Goal: Transaction & Acquisition: Book appointment/travel/reservation

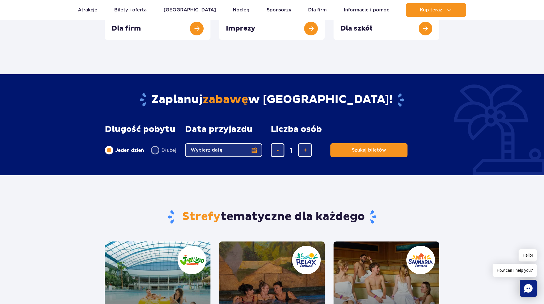
scroll to position [314, 0]
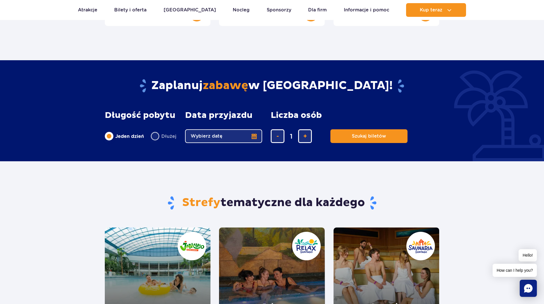
click at [251, 137] on button "Wybierz datę" at bounding box center [223, 136] width 77 height 14
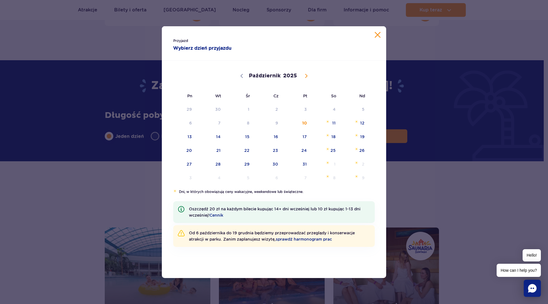
click at [304, 76] on icon at bounding box center [306, 76] width 4 height 4
select select "10"
click at [333, 139] on span "15" at bounding box center [325, 136] width 29 height 13
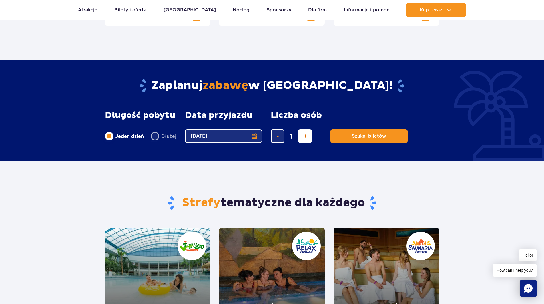
click at [303, 136] on span "dodaj bilet" at bounding box center [305, 136] width 4 height 0
type input "2"
click at [354, 139] on span "Szukaj biletów" at bounding box center [366, 136] width 34 height 5
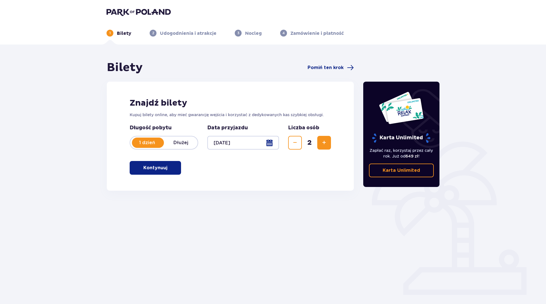
click at [157, 171] on p "Kontynuuj" at bounding box center [155, 168] width 24 height 6
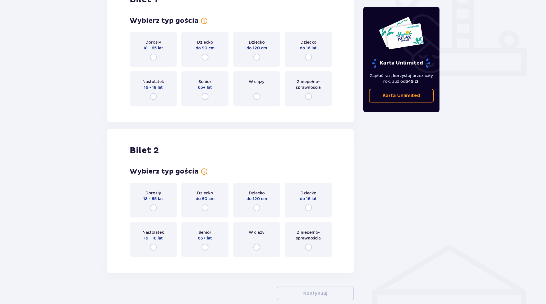
scroll to position [191, 0]
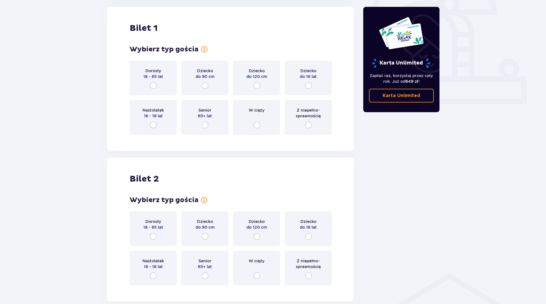
click at [154, 83] on input "radio" at bounding box center [153, 85] width 7 height 7
radio input "true"
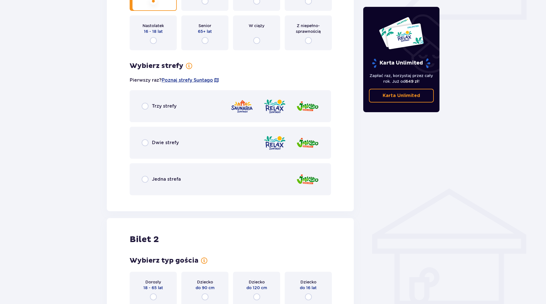
scroll to position [273, 0]
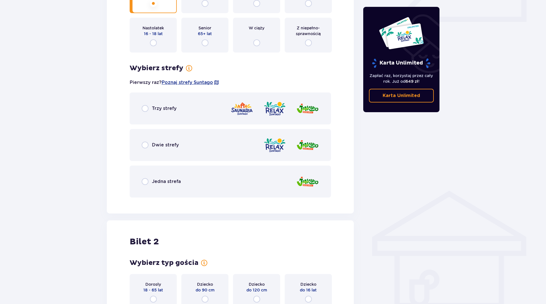
click at [144, 106] on input "radio" at bounding box center [145, 108] width 7 height 7
radio input "true"
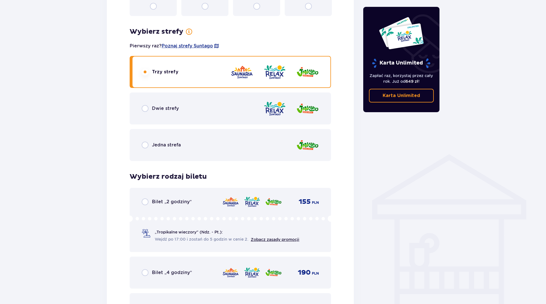
scroll to position [304, 0]
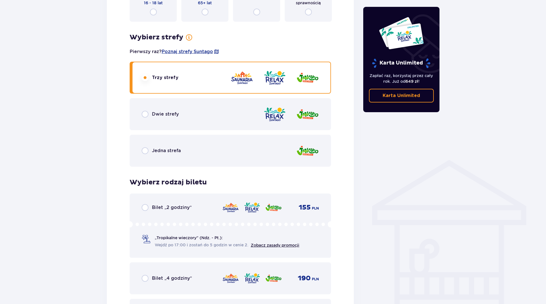
click at [145, 148] on input "radio" at bounding box center [145, 150] width 7 height 7
radio input "true"
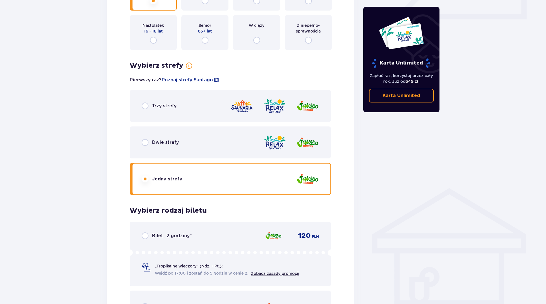
scroll to position [275, 0]
click at [145, 106] on input "radio" at bounding box center [145, 106] width 7 height 7
radio input "true"
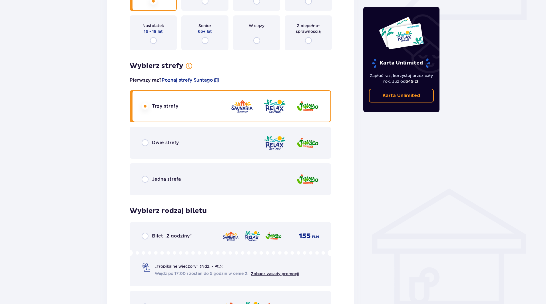
click at [144, 144] on input "radio" at bounding box center [145, 142] width 7 height 7
radio input "true"
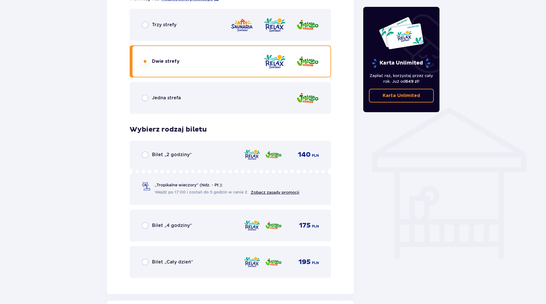
scroll to position [332, 0]
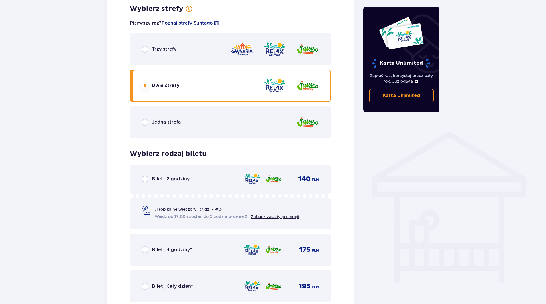
click at [142, 48] on input "radio" at bounding box center [145, 49] width 7 height 7
radio input "true"
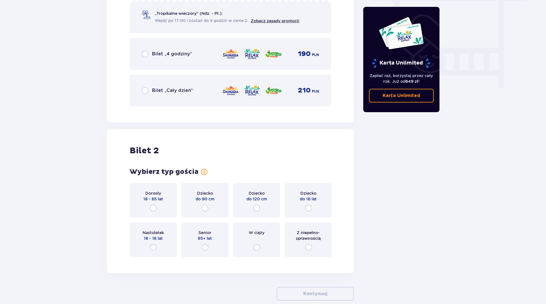
scroll to position [532, 0]
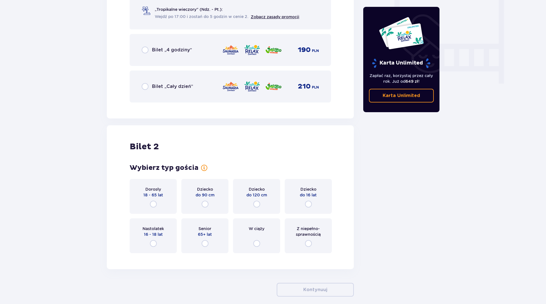
click at [154, 204] on input "radio" at bounding box center [153, 204] width 7 height 7
radio input "true"
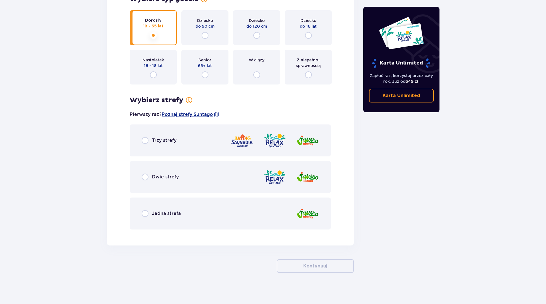
scroll to position [704, 0]
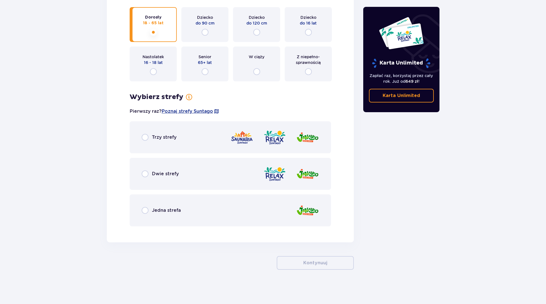
click at [145, 136] on input "radio" at bounding box center [145, 137] width 7 height 7
radio input "true"
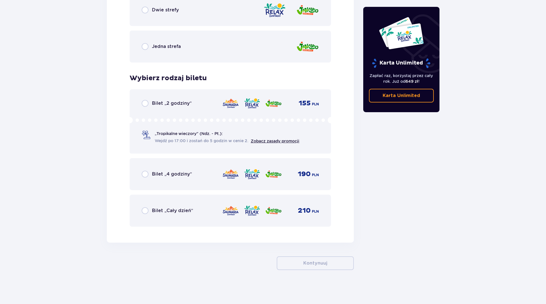
scroll to position [868, 0]
click at [144, 209] on input "radio" at bounding box center [145, 210] width 7 height 7
radio input "true"
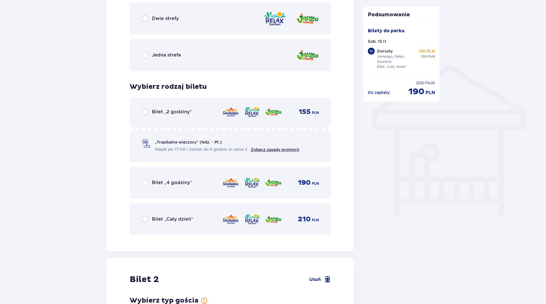
scroll to position [400, 0]
click at [144, 221] on input "radio" at bounding box center [145, 219] width 7 height 7
radio input "true"
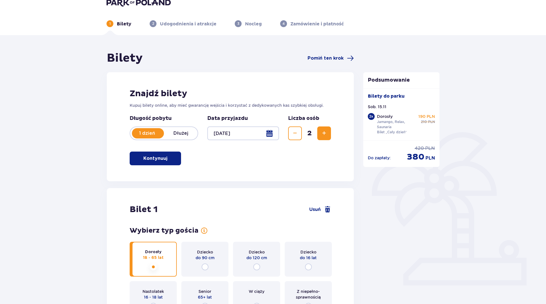
scroll to position [0, 0]
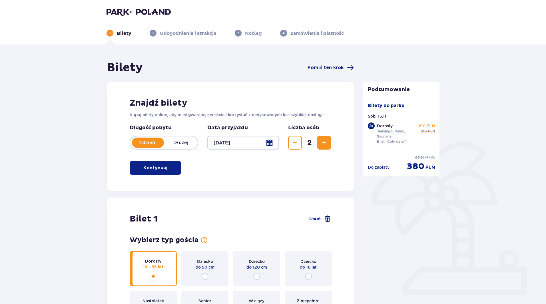
click at [272, 140] on div at bounding box center [243, 143] width 72 height 14
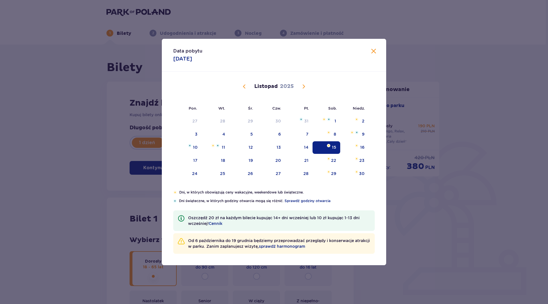
click at [303, 86] on span "Następny miesiąc" at bounding box center [303, 86] width 7 height 7
click at [246, 173] on img "środa, 31 grudnia 2025" at bounding box center [245, 171] width 3 height 3
type input "31.12.25"
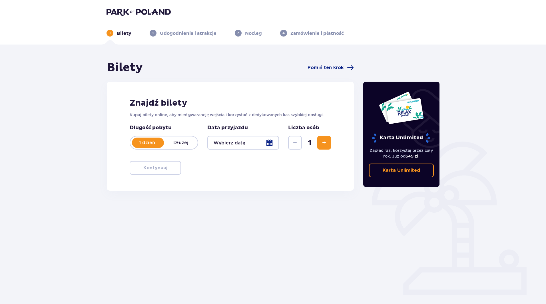
click at [320, 143] on button "Zwiększ" at bounding box center [324, 143] width 14 height 14
